Goal: Transaction & Acquisition: Purchase product/service

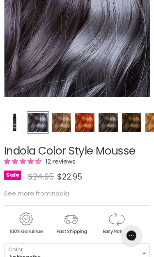
scroll to position [144, 0]
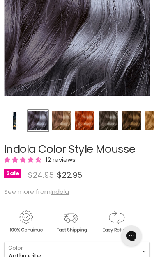
click at [15, 122] on img "Product thumbnails" at bounding box center [14, 120] width 19 height 19
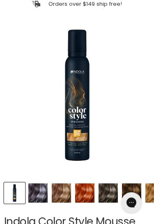
scroll to position [71, 0]
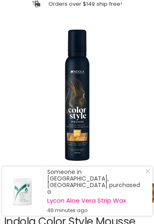
click at [81, 110] on img "Indola Color Style Mousse image. Click or Scroll to Zoom." at bounding box center [77, 95] width 146 height 146
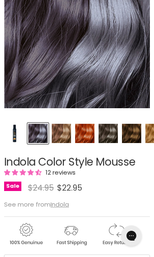
scroll to position [138, 0]
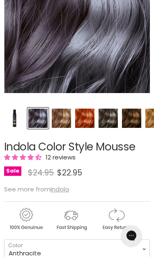
click at [61, 154] on span "12 reviews" at bounding box center [59, 158] width 32 height 9
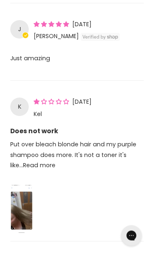
scroll to position [1018, 0]
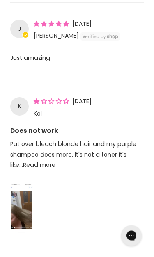
click at [135, 161] on p "Put over bleach blonde hair and my purple shampoo does more. It's not a toner i…" at bounding box center [76, 160] width 133 height 41
click at [30, 169] on link "Read more" at bounding box center [39, 165] width 32 height 8
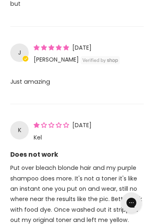
scroll to position [992, 0]
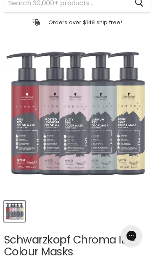
scroll to position [55, 0]
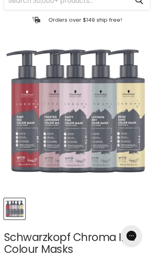
click at [110, 134] on img "Schwarzkopf Chroma ID Colour Masks image. Click or Scroll to Zoom." at bounding box center [77, 111] width 146 height 146
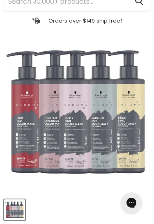
scroll to position [53, 0]
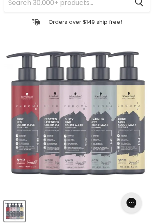
click at [100, 112] on img "Schwarzkopf Chroma ID Colour Masks image. Click or Scroll to Zoom." at bounding box center [77, 113] width 146 height 146
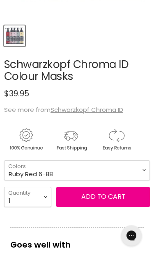
scroll to position [267, 0]
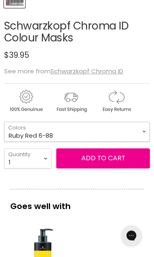
click at [143, 132] on select "Clear Dusty Pink 9.5-19 Pear Silver 95-1 Glazed Caramel 8-46 Platinum Grey 9-12…" at bounding box center [77, 132] width 146 height 20
click at [144, 131] on select "Clear Dusty Pink 9.5-19 Pear Silver 95-1 Glazed Caramel 8-46 Platinum Grey 9-12…" at bounding box center [77, 132] width 146 height 20
select select "Platinum Grey 9-12"
click at [103, 70] on u "Schwarzkopf Chroma ID" at bounding box center [86, 71] width 73 height 9
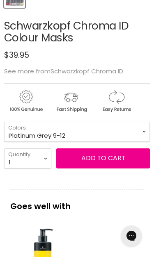
scroll to position [94, 0]
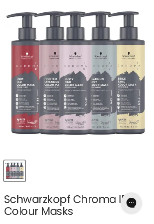
click at [102, 87] on img "Schwarzkopf Chroma ID Colour Masks image. Click or Scroll to Zoom." at bounding box center [77, 73] width 146 height 146
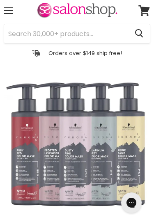
scroll to position [0, 0]
